Goal: Use online tool/utility: Utilize a website feature to perform a specific function

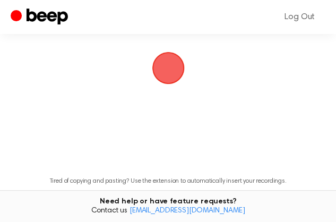
scroll to position [72, 0]
click at [168, 82] on span "button" at bounding box center [169, 68] width 30 height 30
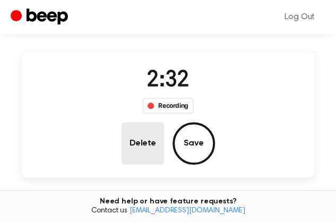
click at [164, 122] on button "Delete" at bounding box center [143, 143] width 42 height 42
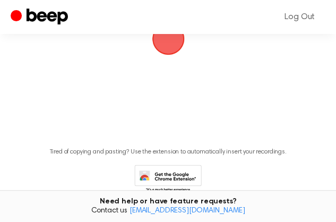
click at [167, 54] on span "button" at bounding box center [169, 39] width 30 height 30
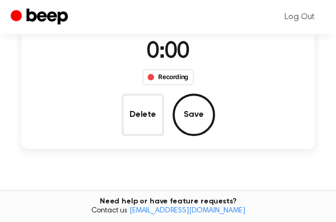
scroll to position [72, 0]
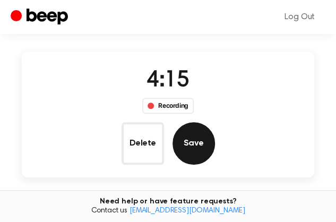
click at [215, 122] on button "Save" at bounding box center [194, 143] width 42 height 42
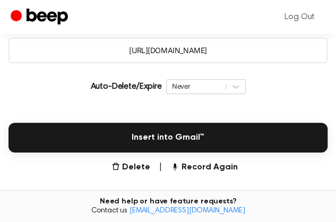
scroll to position [171, 0]
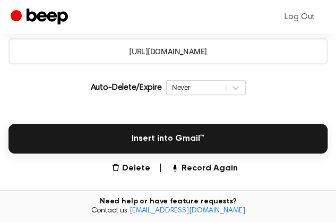
click at [155, 19] on icon "Play Audio" at bounding box center [168, 5] width 27 height 27
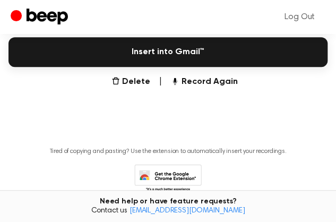
scroll to position [258, 0]
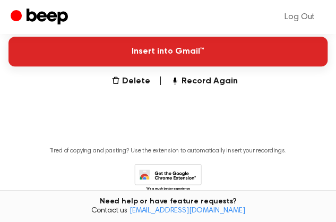
click at [151, 66] on button "Insert into Gmail™" at bounding box center [167, 52] width 319 height 30
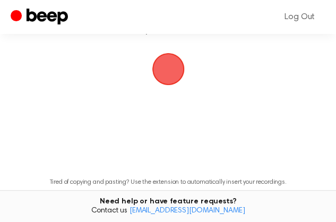
scroll to position [71, 0]
click at [167, 83] on span "button" at bounding box center [169, 69] width 30 height 30
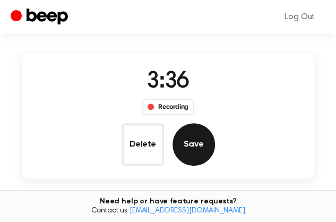
click at [215, 123] on button "Save" at bounding box center [194, 144] width 42 height 42
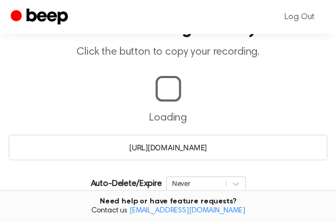
scroll to position [251, 0]
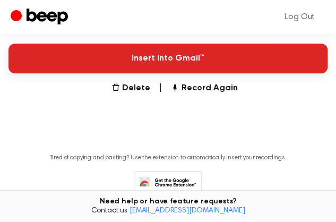
click at [169, 73] on button "Insert into Gmail™" at bounding box center [167, 59] width 319 height 30
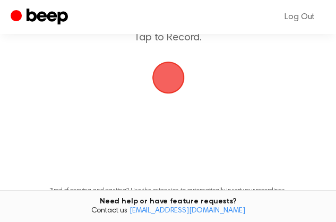
scroll to position [66, 0]
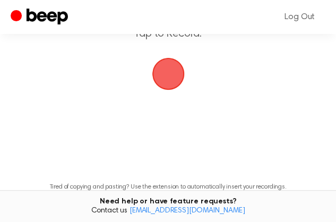
click at [170, 91] on span "button" at bounding box center [168, 74] width 35 height 35
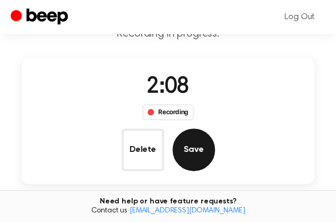
click at [215, 129] on button "Save" at bounding box center [194, 150] width 42 height 42
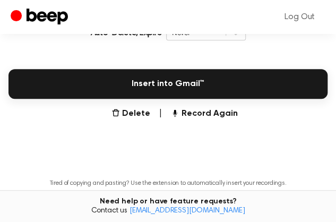
scroll to position [245, 0]
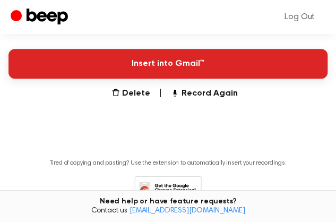
click at [167, 79] on button "Insert into Gmail™" at bounding box center [167, 64] width 319 height 30
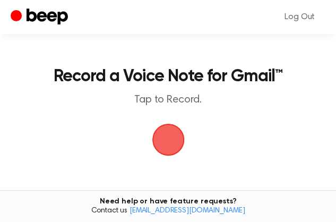
scroll to position [71, 0]
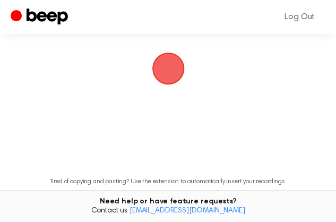
click at [164, 90] on span "button" at bounding box center [168, 68] width 42 height 42
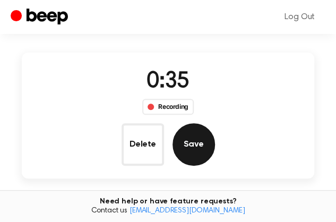
click at [215, 123] on button "Save" at bounding box center [194, 144] width 42 height 42
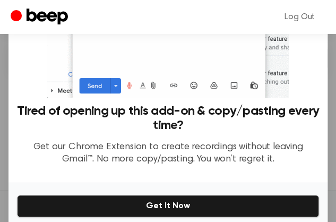
scroll to position [169, 0]
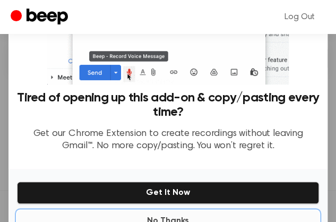
click at [183, 210] on button "No Thanks" at bounding box center [168, 220] width 302 height 21
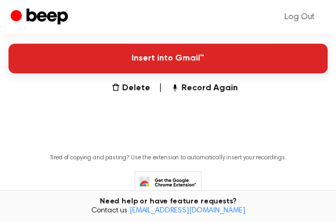
click at [174, 73] on button "Insert into Gmail™" at bounding box center [167, 59] width 319 height 30
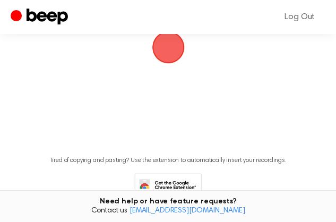
scroll to position [95, 0]
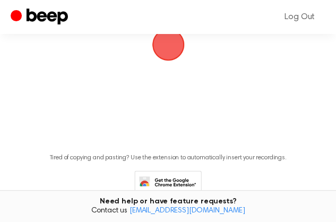
click at [176, 67] on span "button" at bounding box center [168, 45] width 46 height 46
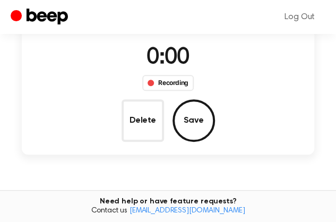
scroll to position [66, 0]
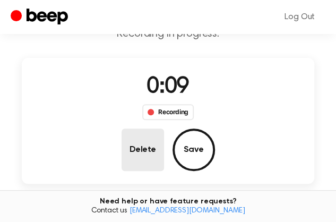
click at [164, 129] on button "Delete" at bounding box center [143, 150] width 42 height 42
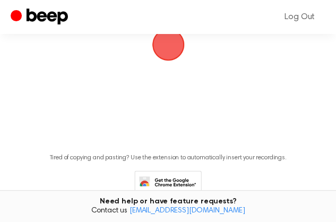
click at [174, 73] on span "button" at bounding box center [168, 44] width 57 height 57
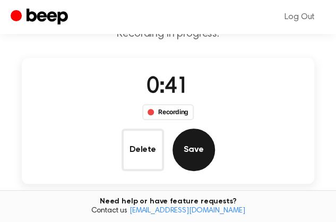
click at [215, 129] on button "Save" at bounding box center [194, 150] width 42 height 42
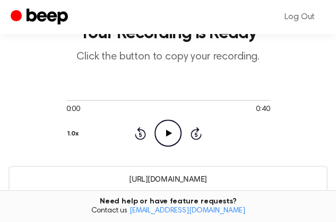
scroll to position [245, 0]
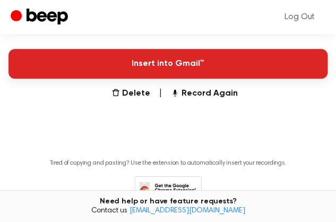
click at [183, 79] on button "Insert into Gmail™" at bounding box center [167, 64] width 319 height 30
